Goal: Transaction & Acquisition: Download file/media

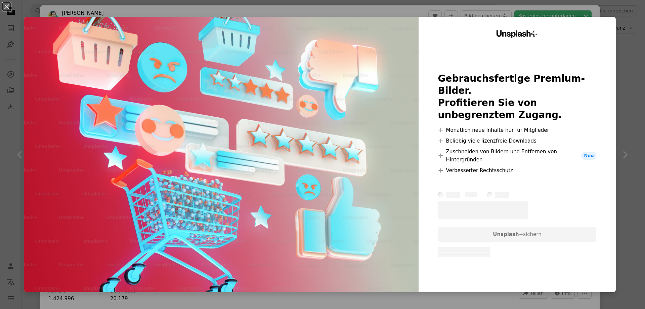
scroll to position [448, 0]
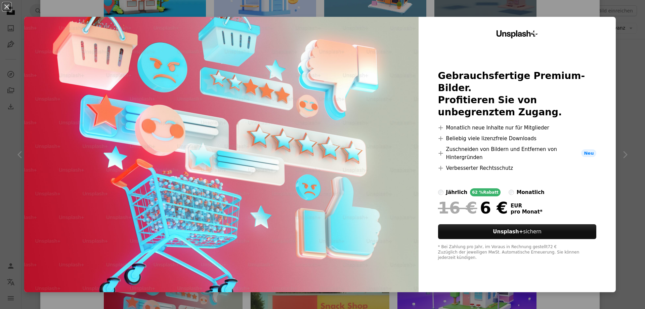
click at [215, 7] on div "An X shape Unsplash+ Gebrauchsfertige Premium-Bilder. Profitieren Sie von unbeg…" at bounding box center [322, 154] width 645 height 309
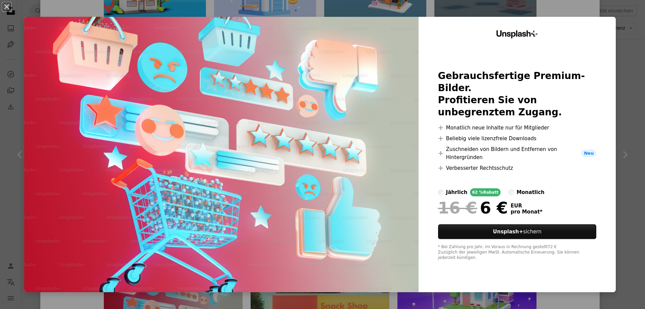
click at [512, 7] on div "An X shape Unsplash+ Gebrauchsfertige Premium-Bilder. Profitieren Sie von unbeg…" at bounding box center [322, 154] width 645 height 309
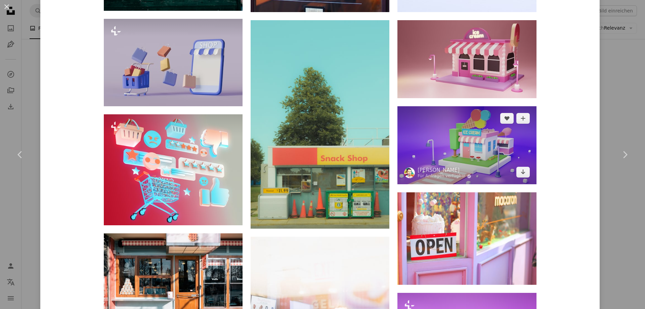
scroll to position [615, 0]
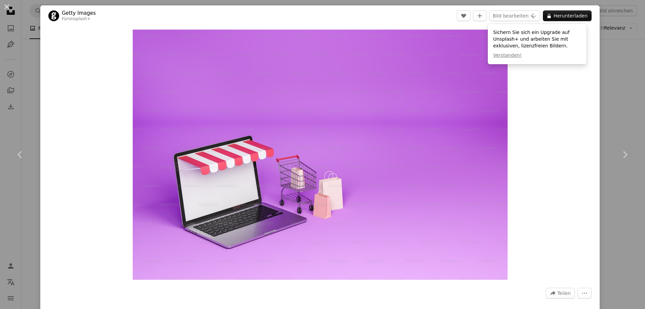
click at [617, 121] on div "An X shape Chevron left Chevron right Getty Images Für Unsplash+ A heart A plus…" at bounding box center [322, 154] width 645 height 309
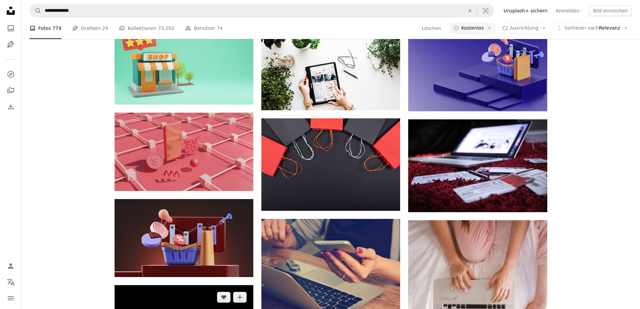
scroll to position [783, 0]
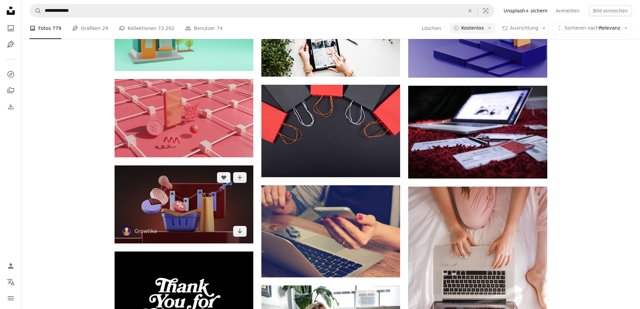
click at [189, 165] on img at bounding box center [183, 204] width 139 height 78
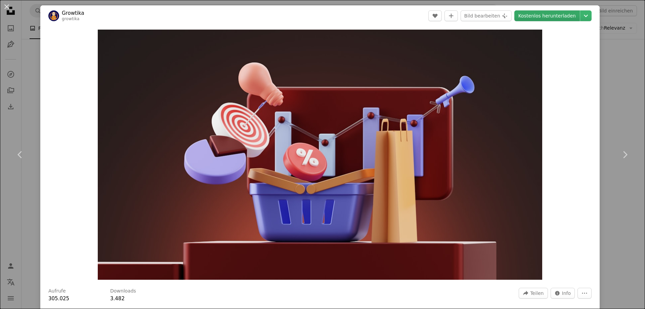
click at [550, 16] on link "Kostenlos herunterladen" at bounding box center [546, 15] width 65 height 11
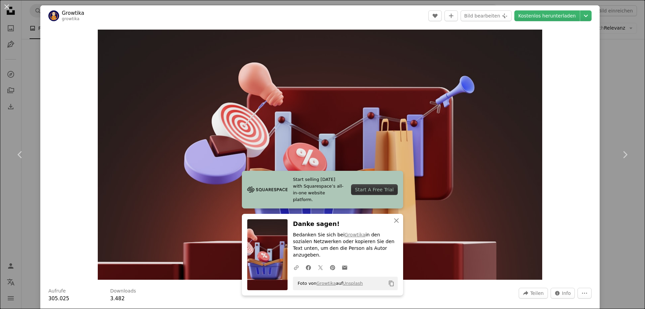
click at [37, 71] on div "An X shape Chevron left Chevron right Start selling [DATE] with Squarespace’s a…" at bounding box center [322, 154] width 645 height 309
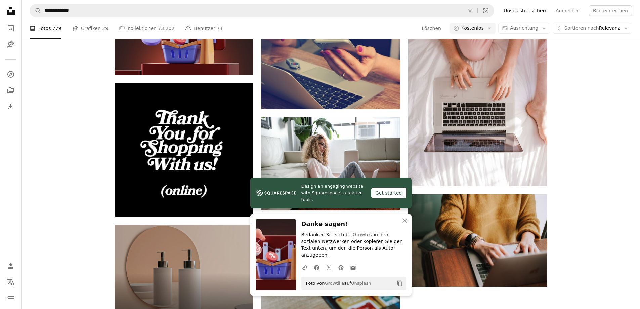
scroll to position [895, 0]
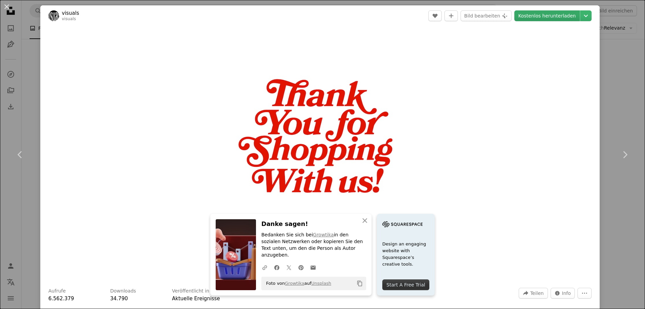
click at [539, 14] on link "Kostenlos herunterladen" at bounding box center [546, 15] width 65 height 11
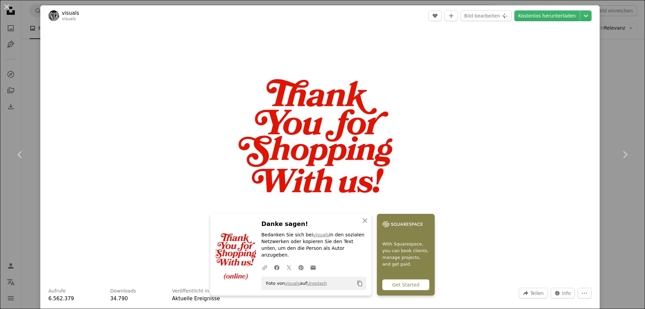
click at [606, 87] on div "An X shape Chevron left Chevron right An X shape Schließen Danke sagen! Bedanke…" at bounding box center [322, 154] width 645 height 309
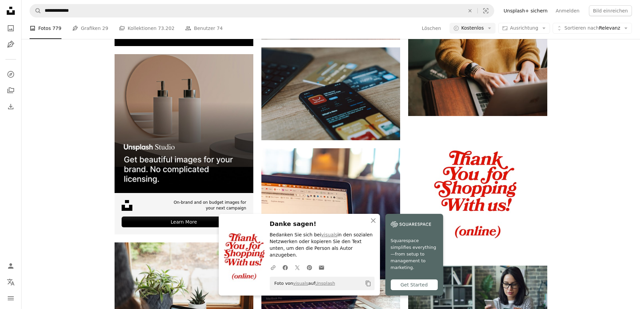
scroll to position [1175, 0]
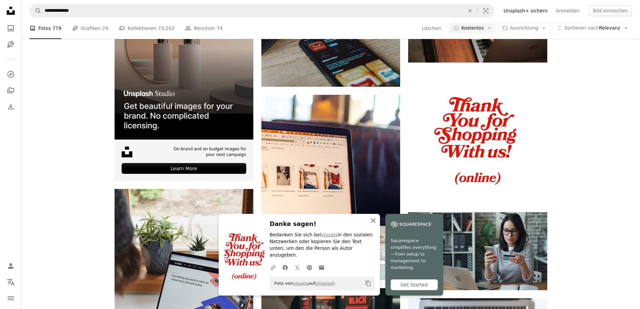
click at [377, 224] on icon "An X shape" at bounding box center [373, 220] width 8 height 8
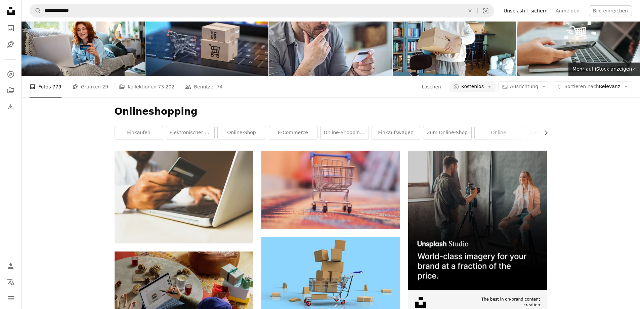
scroll to position [0, 0]
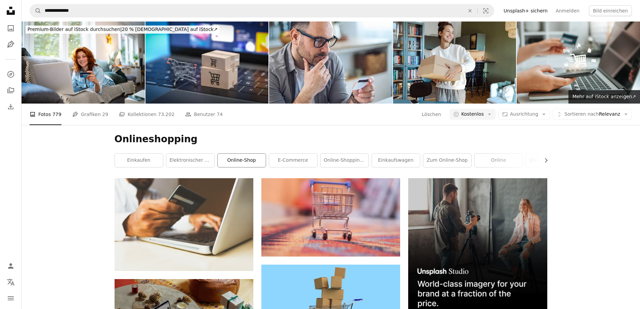
click at [239, 153] on link "Online-Shop" at bounding box center [242, 159] width 48 height 13
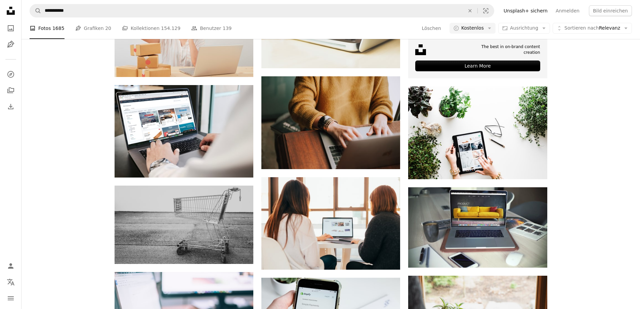
scroll to position [392, 0]
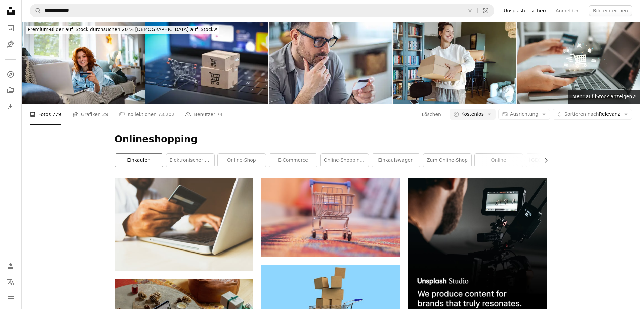
click at [147, 153] on link "Einkaufen" at bounding box center [139, 159] width 48 height 13
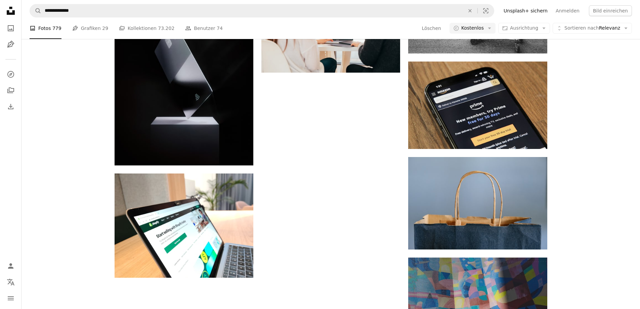
scroll to position [1596, 0]
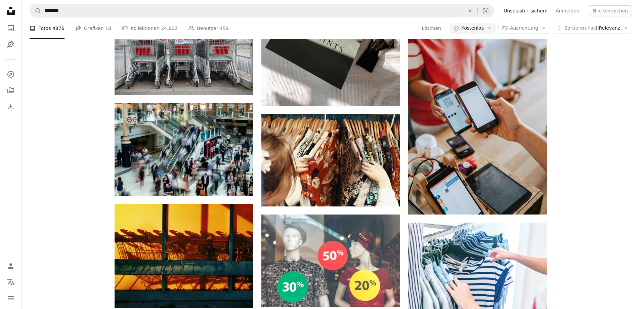
scroll to position [1561, 0]
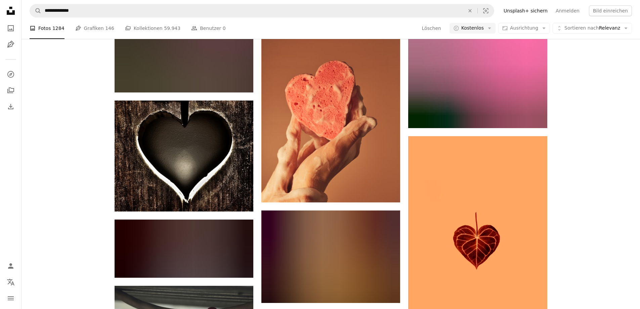
scroll to position [1755, 0]
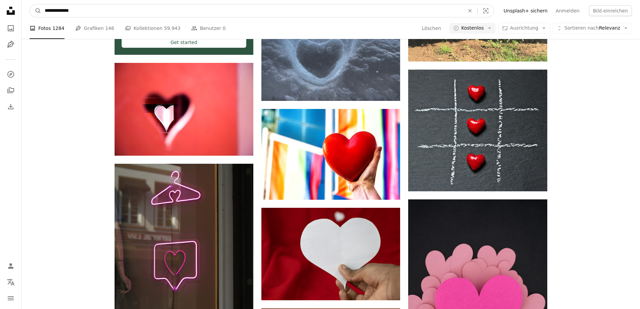
click at [85, 6] on input "**********" at bounding box center [251, 10] width 421 height 13
drag, startPoint x: 89, startPoint y: 8, endPoint x: 15, endPoint y: 10, distance: 73.9
type input "**********"
click at [30, 4] on button "A magnifying glass" at bounding box center [35, 10] width 11 height 13
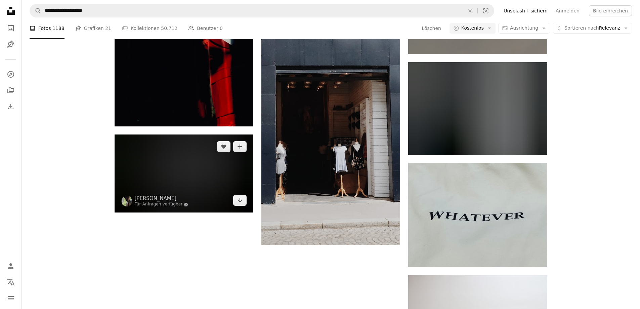
scroll to position [1041, 0]
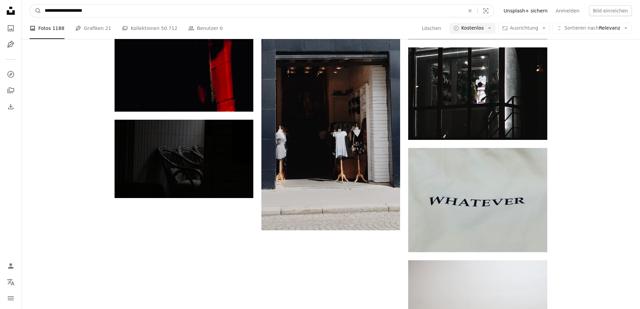
click at [127, 12] on input "**********" at bounding box center [251, 10] width 421 height 13
type input "**********"
click at [30, 4] on button "A magnifying glass" at bounding box center [35, 10] width 11 height 13
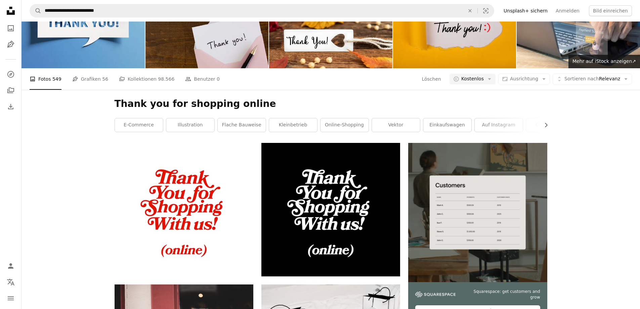
scroll to position [56, 0]
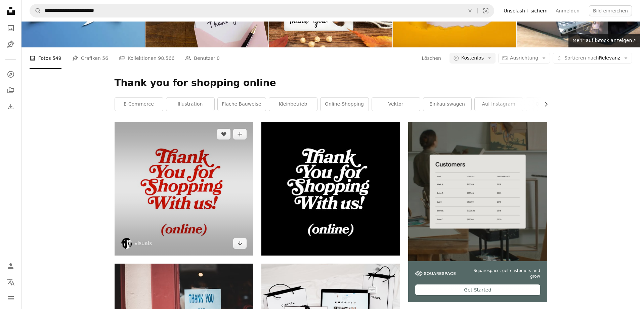
click at [171, 122] on img at bounding box center [183, 188] width 139 height 133
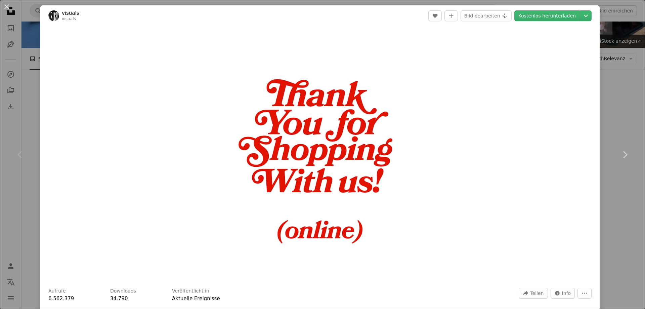
click at [26, 83] on div "An X shape Chevron left Chevron right visuals visuals A heart A plus sign Bild …" at bounding box center [322, 154] width 645 height 309
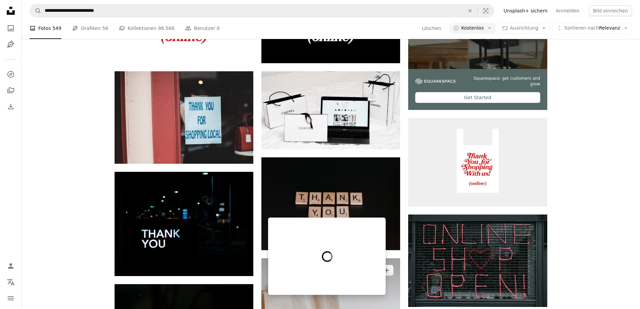
scroll to position [336, 0]
